Goal: Answer question/provide support: Share knowledge or assist other users

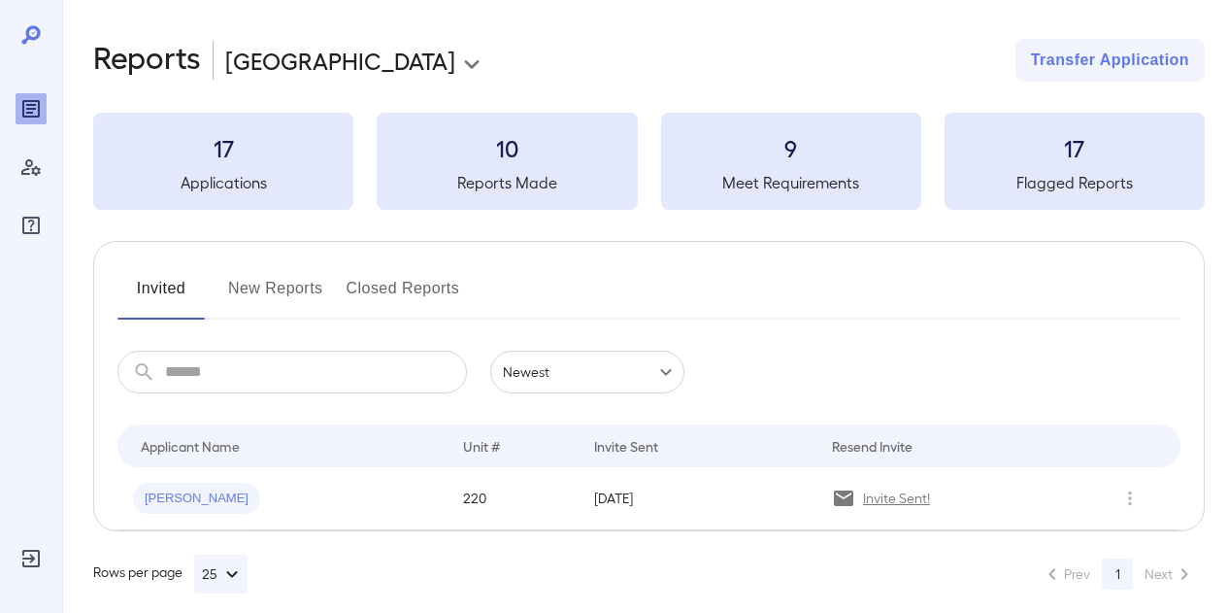
scroll to position [17, 0]
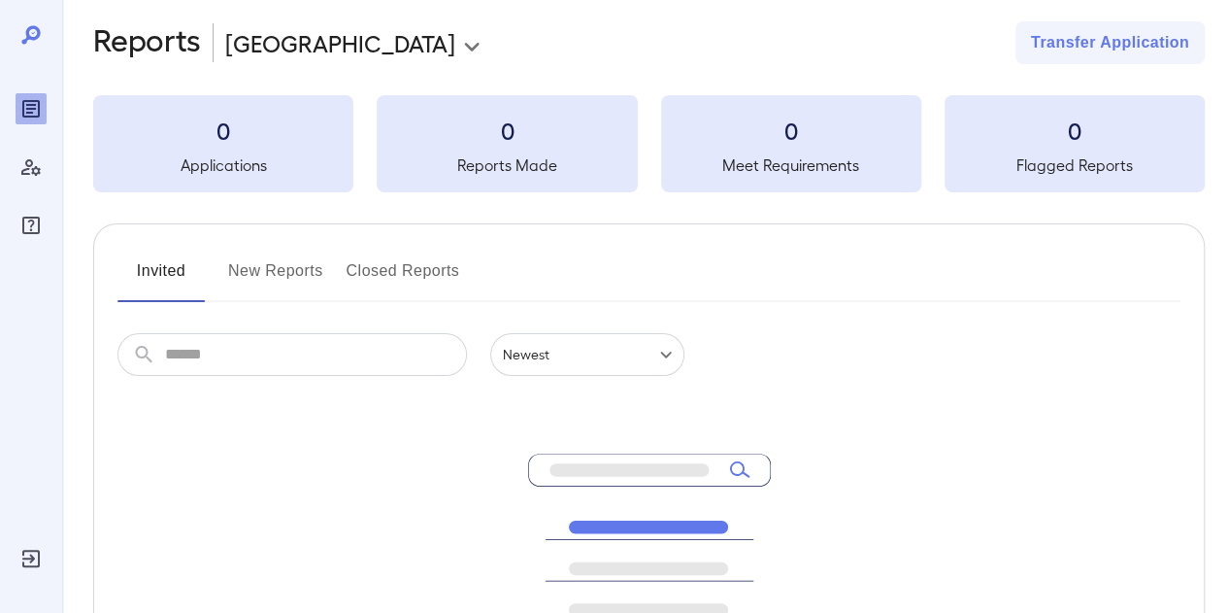
scroll to position [17, 0]
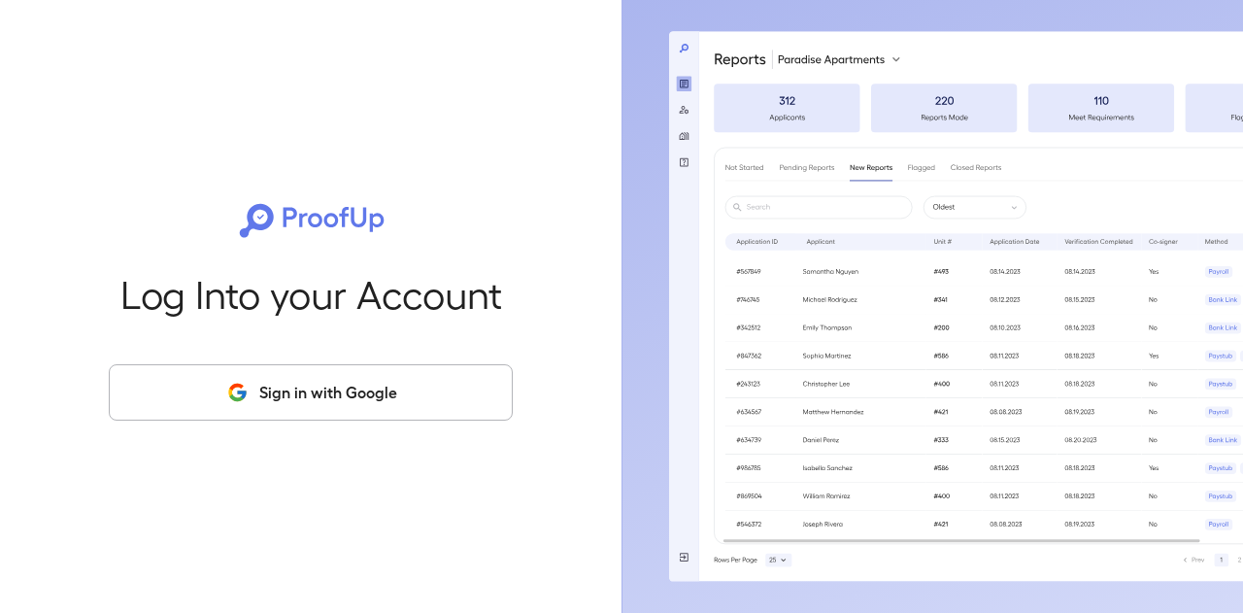
click at [272, 389] on button "Sign in with Google" at bounding box center [311, 392] width 404 height 56
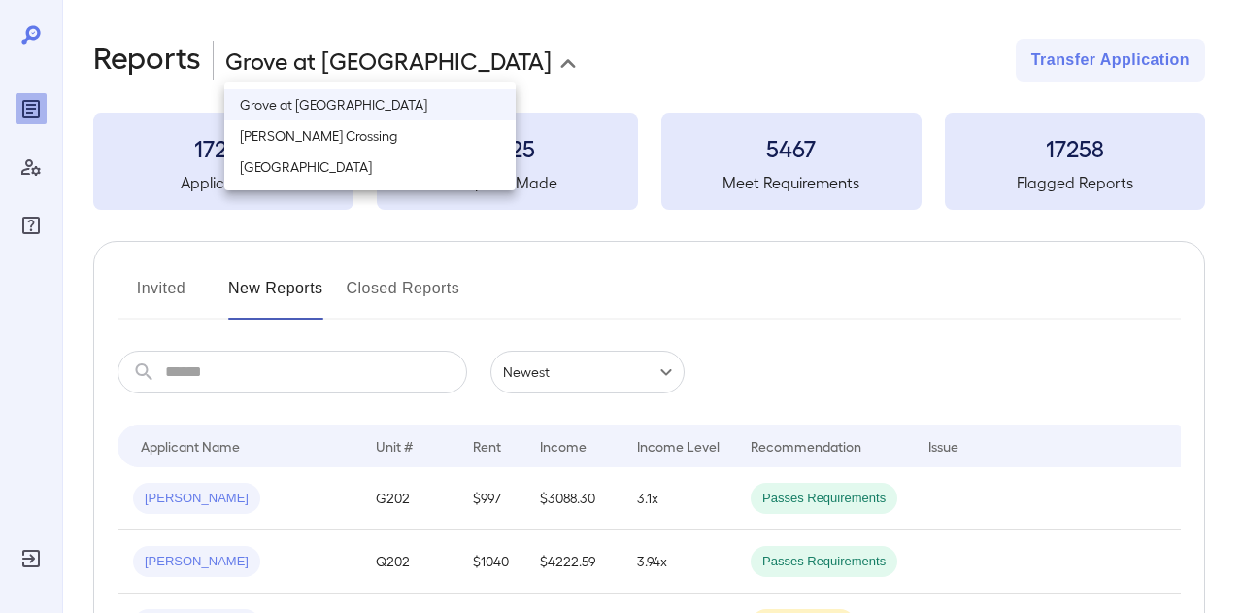
click at [273, 50] on body "**********" at bounding box center [621, 306] width 1243 height 613
click at [291, 158] on li "[GEOGRAPHIC_DATA]" at bounding box center [369, 166] width 291 height 31
type input "**********"
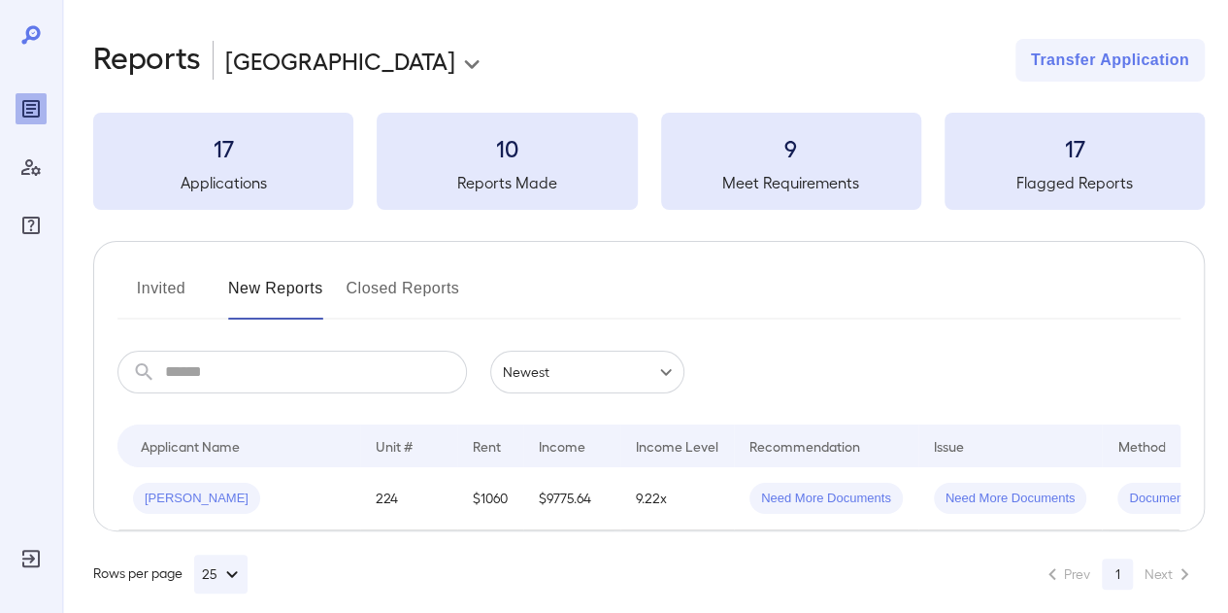
click at [174, 306] on button "Invited" at bounding box center [160, 296] width 87 height 47
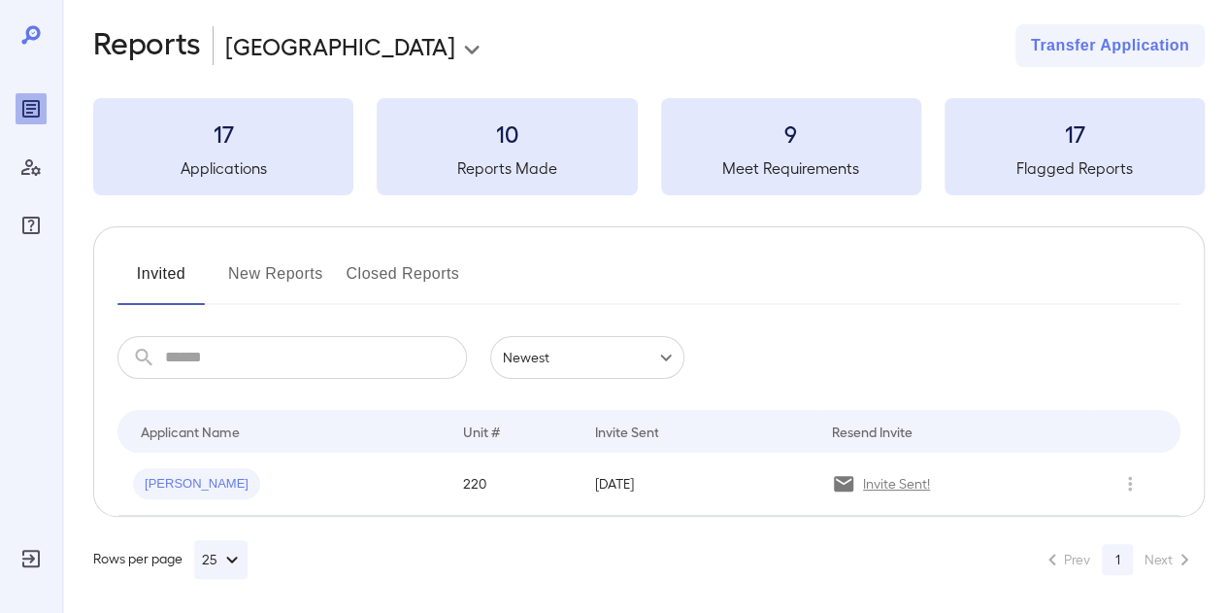
scroll to position [17, 0]
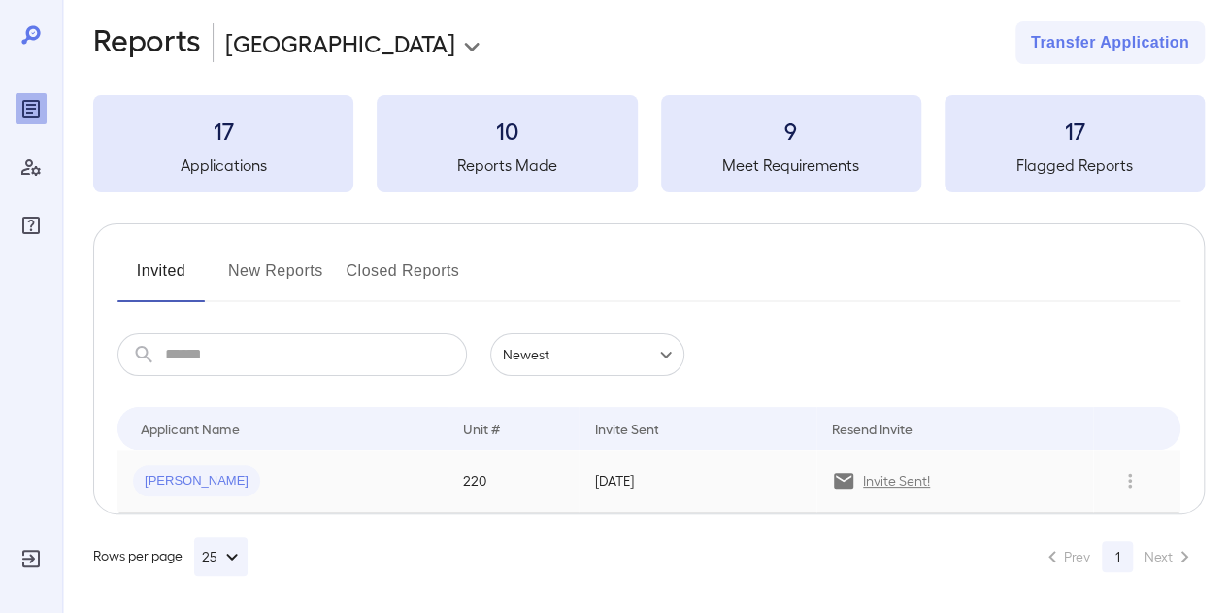
click at [382, 470] on div "[PERSON_NAME]" at bounding box center [282, 480] width 299 height 31
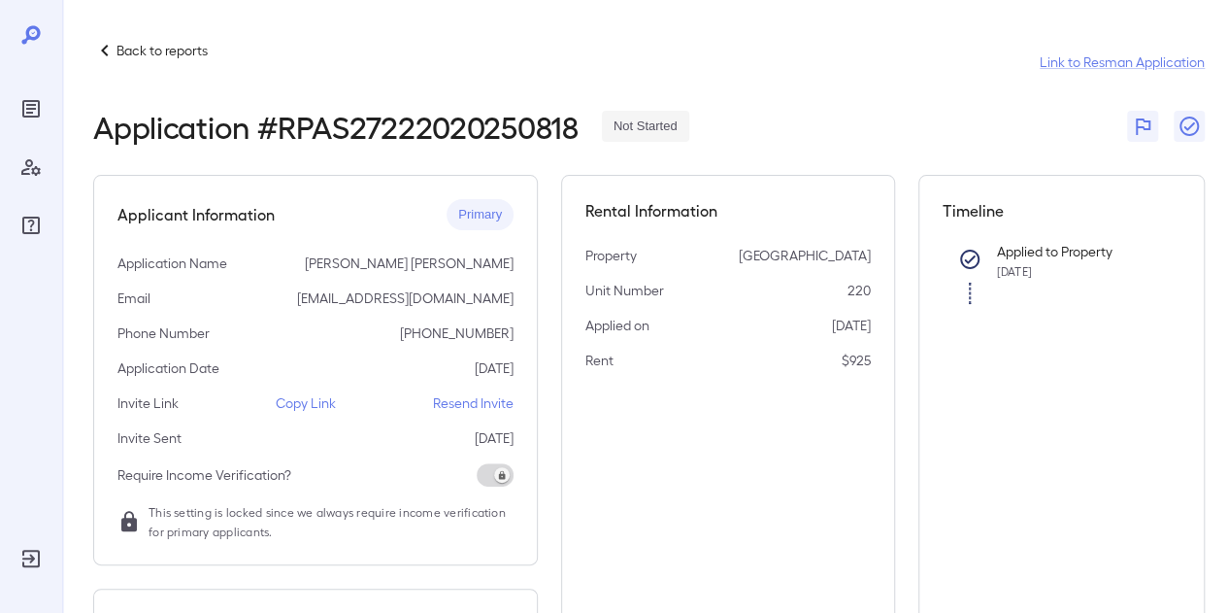
click at [316, 397] on p "Copy Link" at bounding box center [306, 402] width 60 height 19
click at [110, 55] on icon at bounding box center [104, 50] width 23 height 23
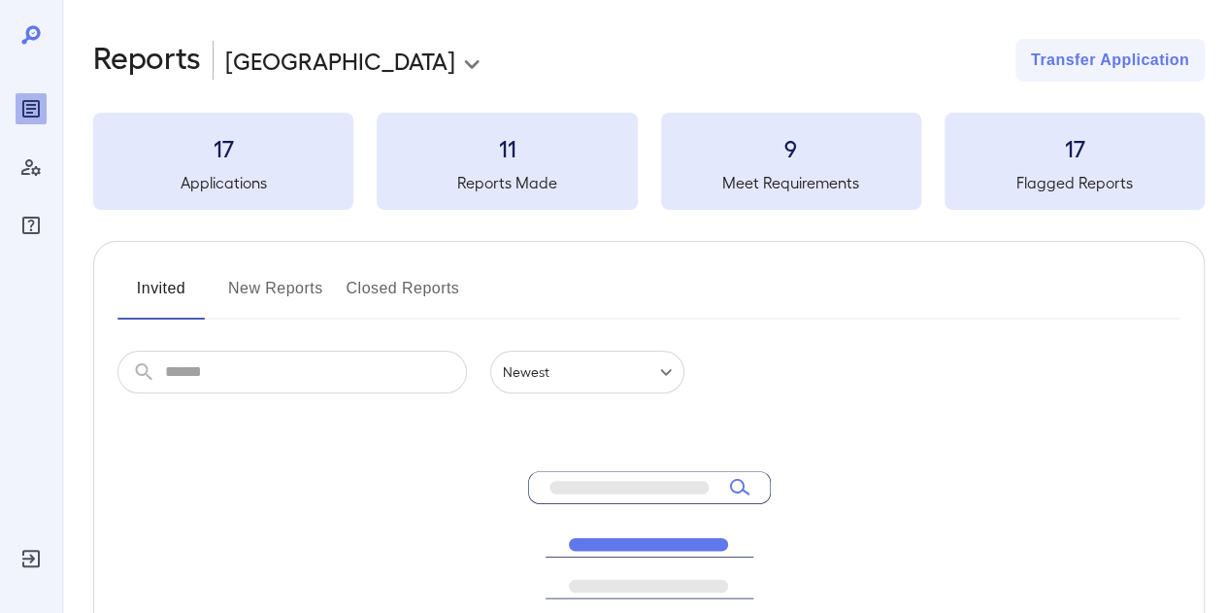
click at [246, 277] on button "New Reports" at bounding box center [275, 296] width 95 height 47
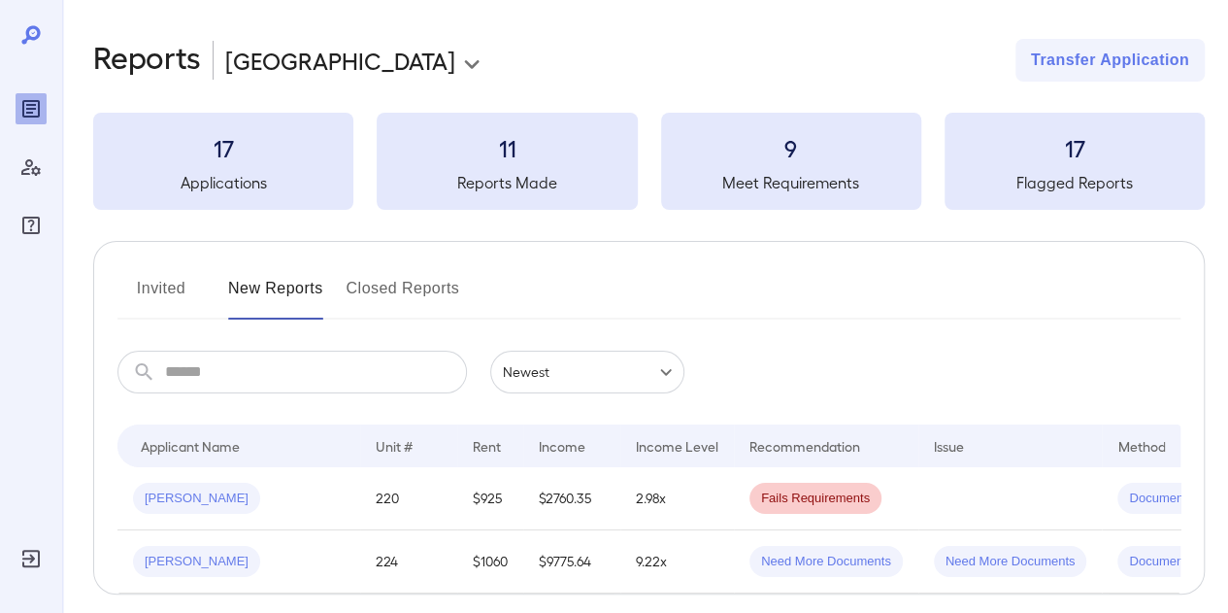
scroll to position [95, 0]
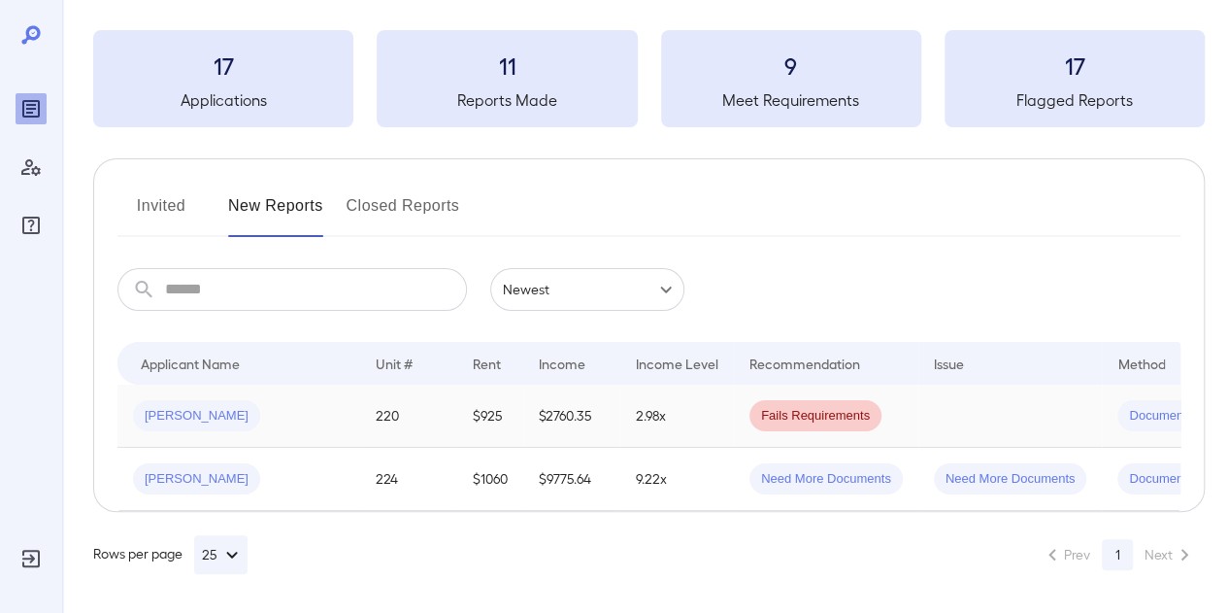
click at [314, 415] on div "[PERSON_NAME]" at bounding box center [239, 415] width 212 height 31
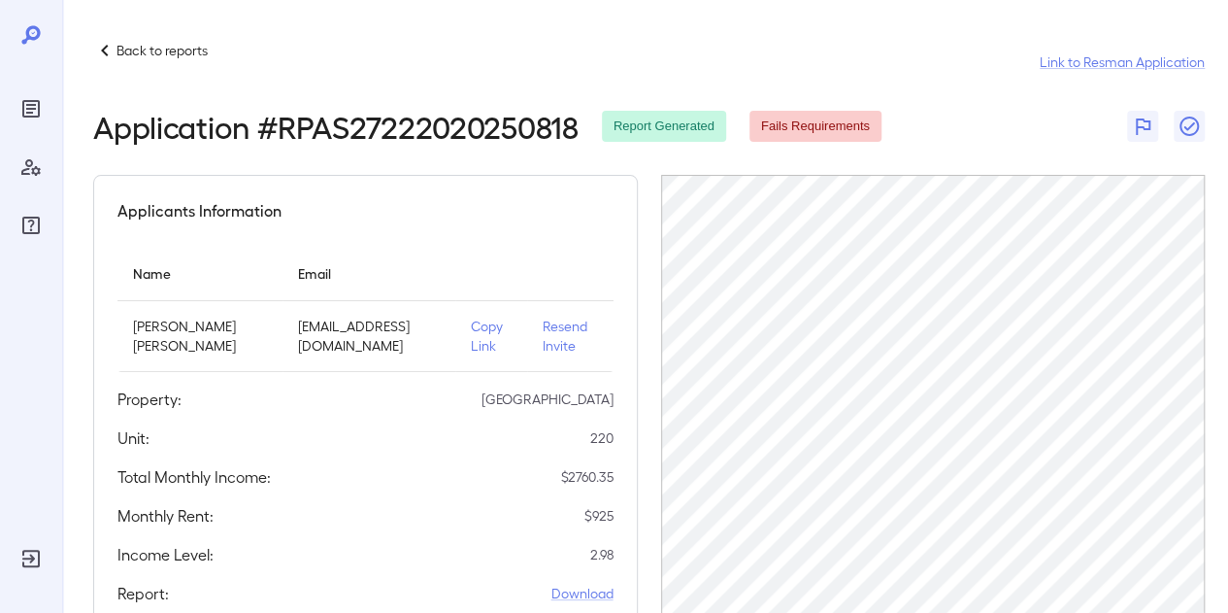
click at [177, 44] on p "Back to reports" at bounding box center [162, 50] width 91 height 19
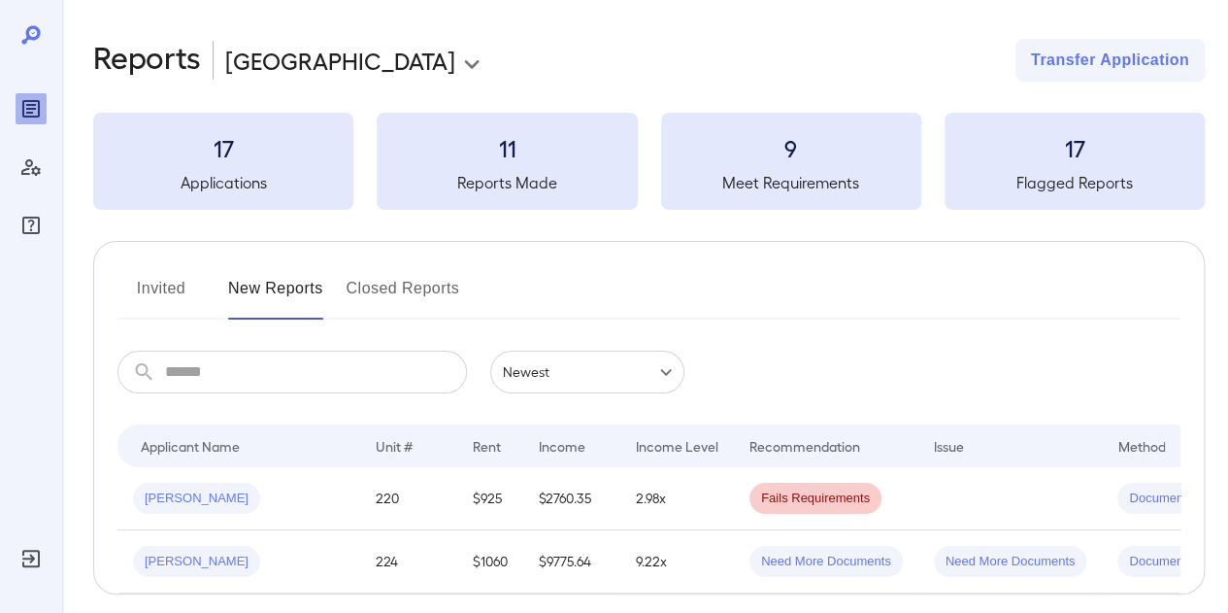
scroll to position [95, 0]
